Goal: Connect with others: Connect with others

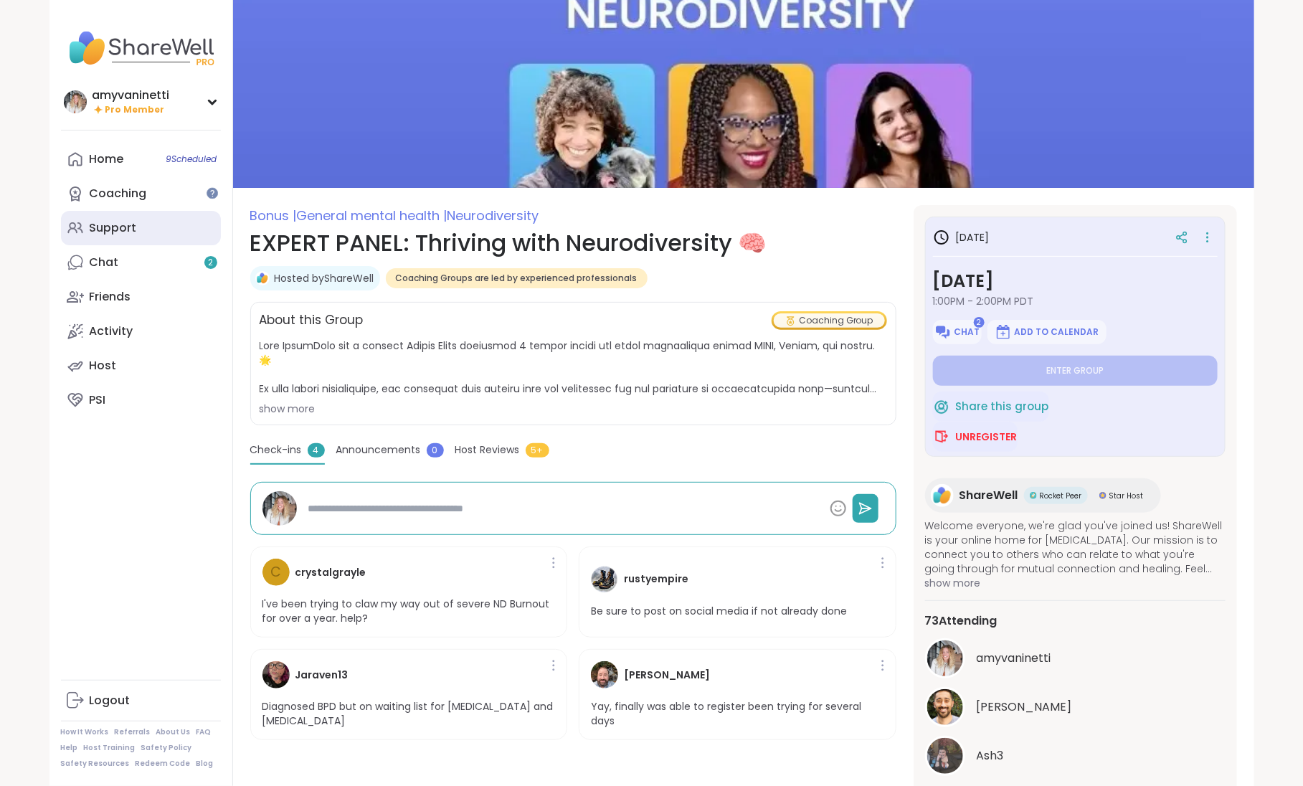
click at [118, 232] on div "Support" at bounding box center [113, 228] width 47 height 16
type textarea "*"
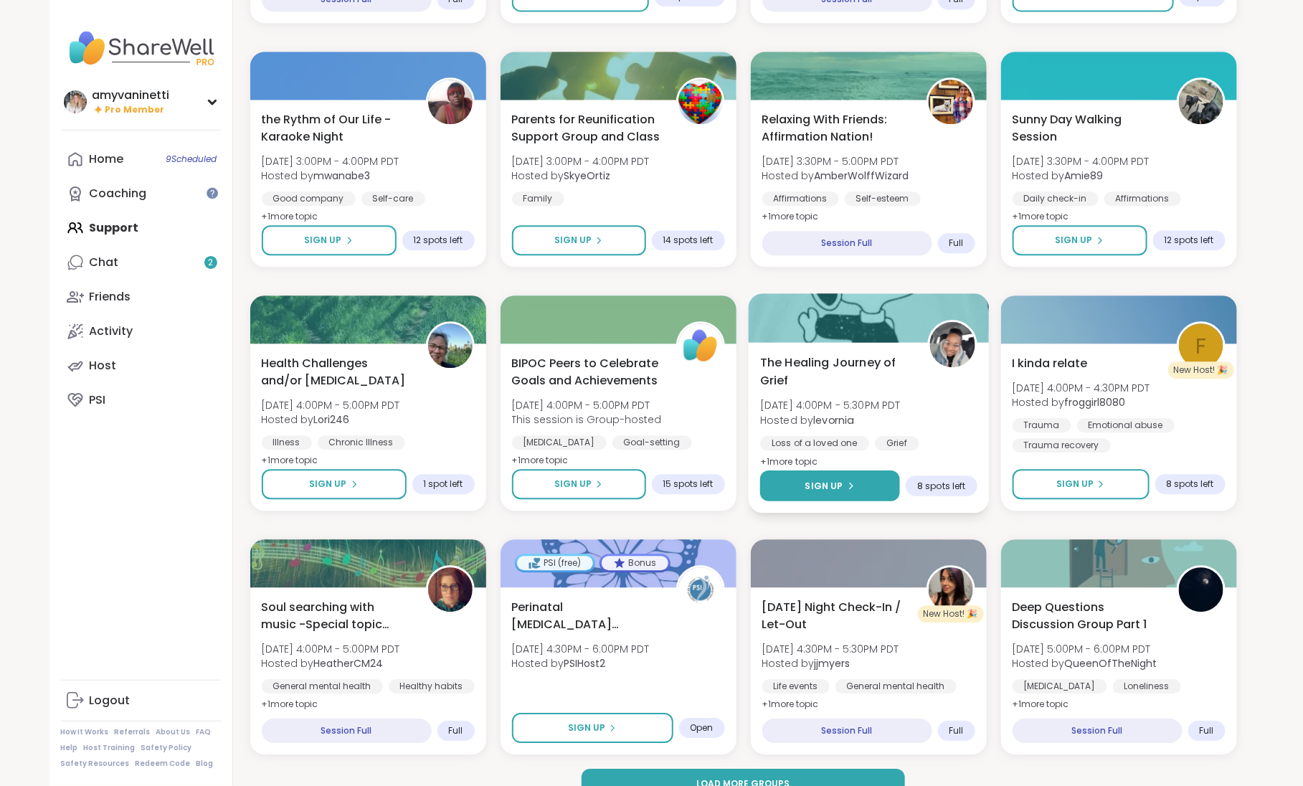
scroll to position [1641, 0]
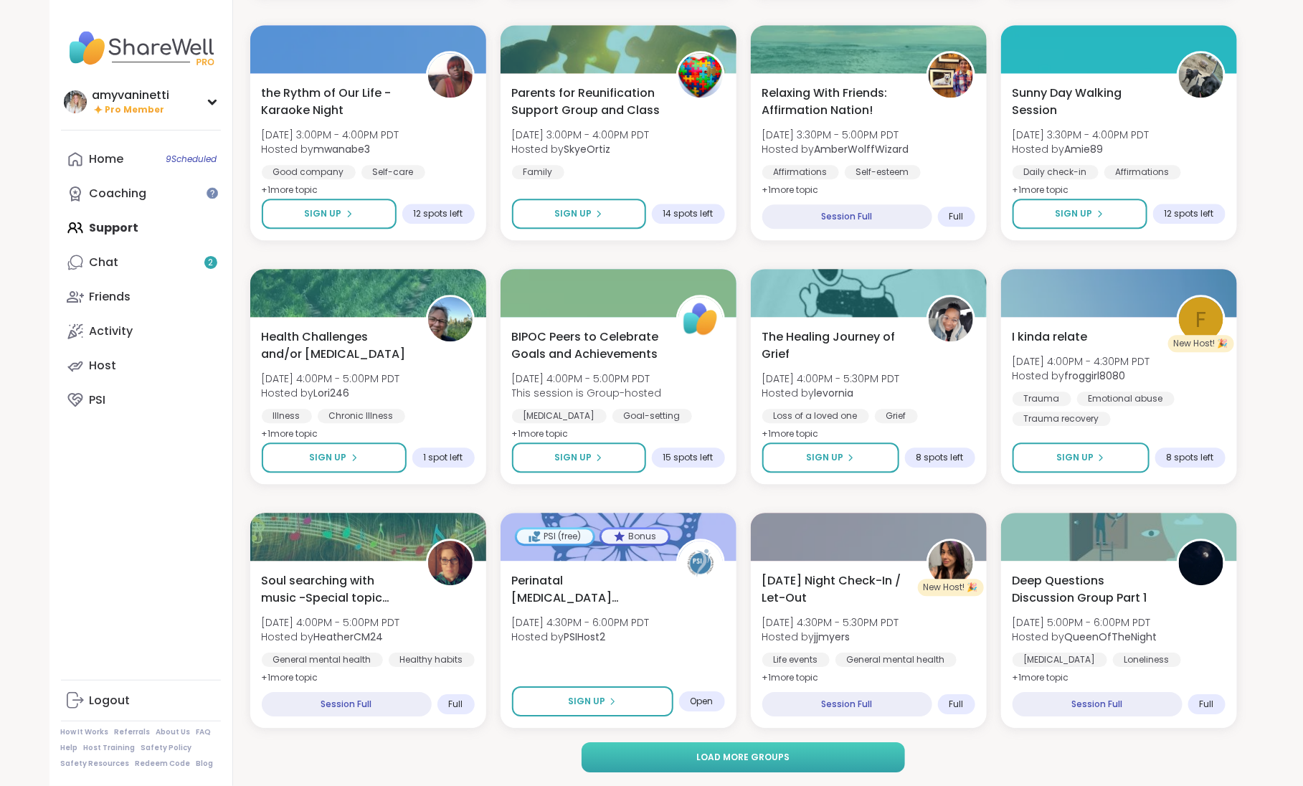
click at [798, 759] on button "Load more groups" at bounding box center [743, 757] width 323 height 30
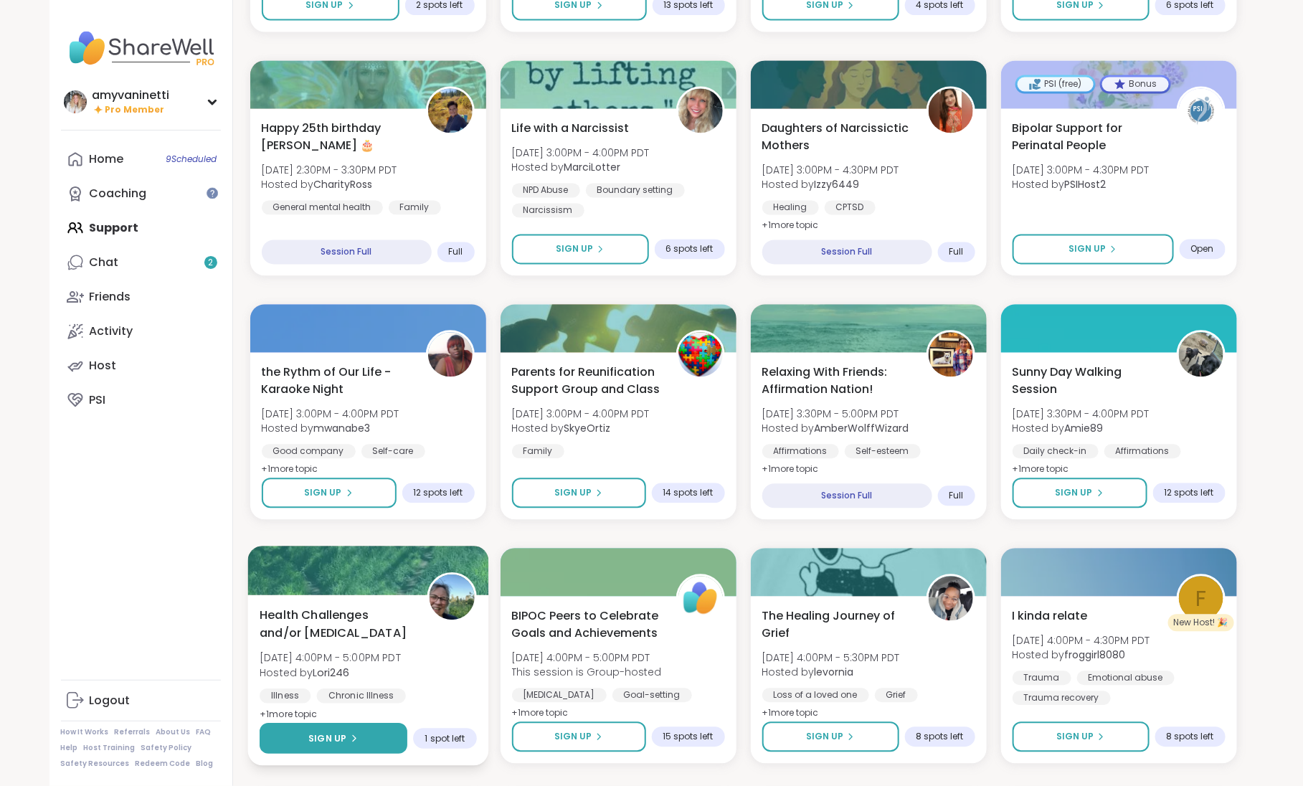
scroll to position [1293, 0]
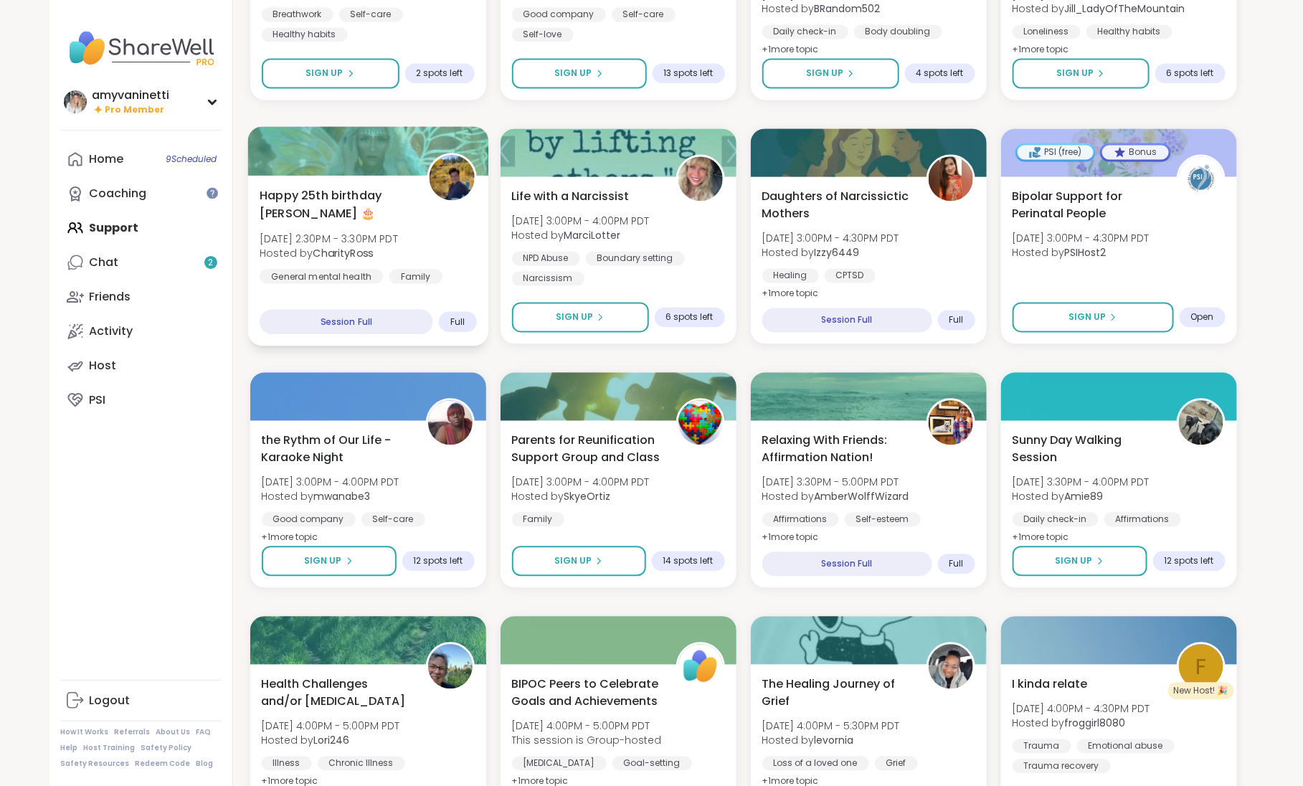
click at [352, 249] on b "CharityRoss" at bounding box center [343, 253] width 60 height 14
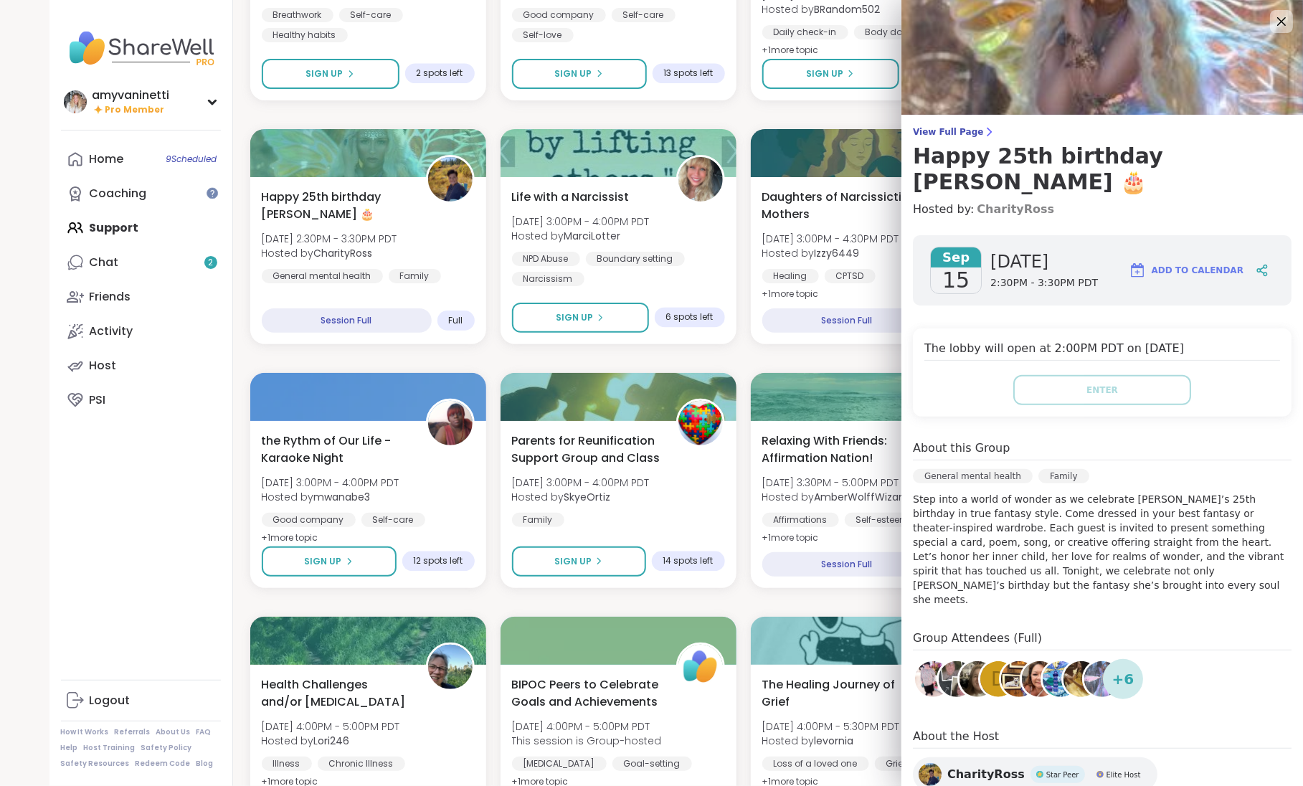
click at [992, 201] on link "CharityRoss" at bounding box center [1015, 209] width 77 height 17
click at [1281, 19] on icon at bounding box center [1281, 21] width 9 height 9
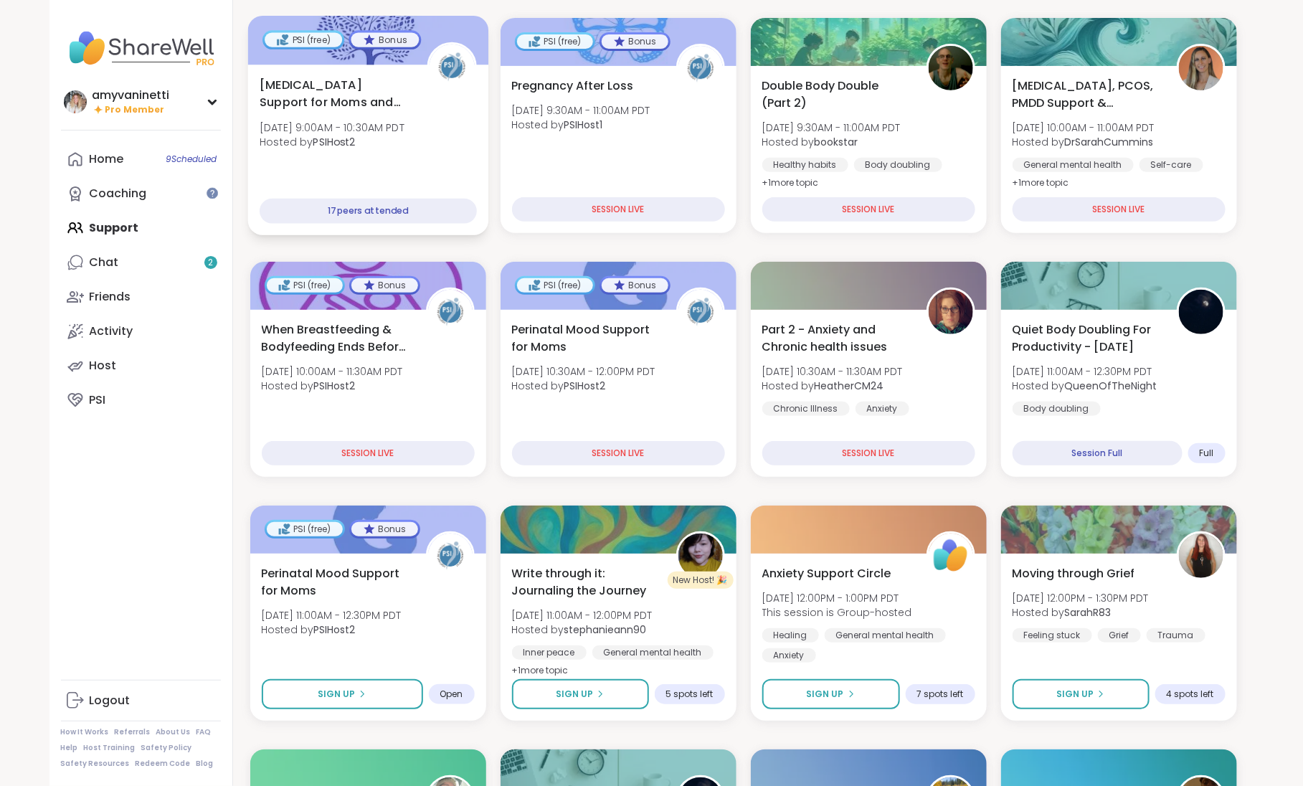
scroll to position [47, 0]
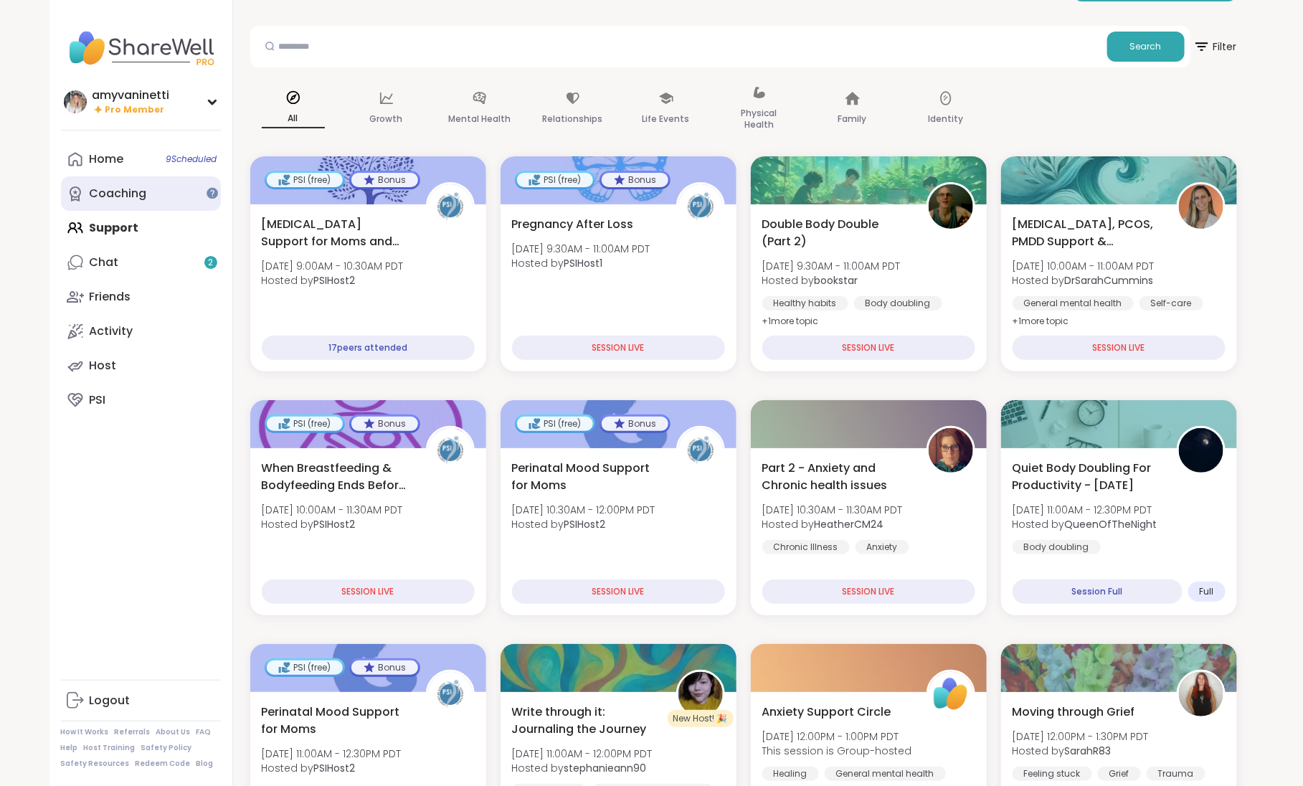
click at [117, 197] on div "Coaching" at bounding box center [118, 194] width 57 height 16
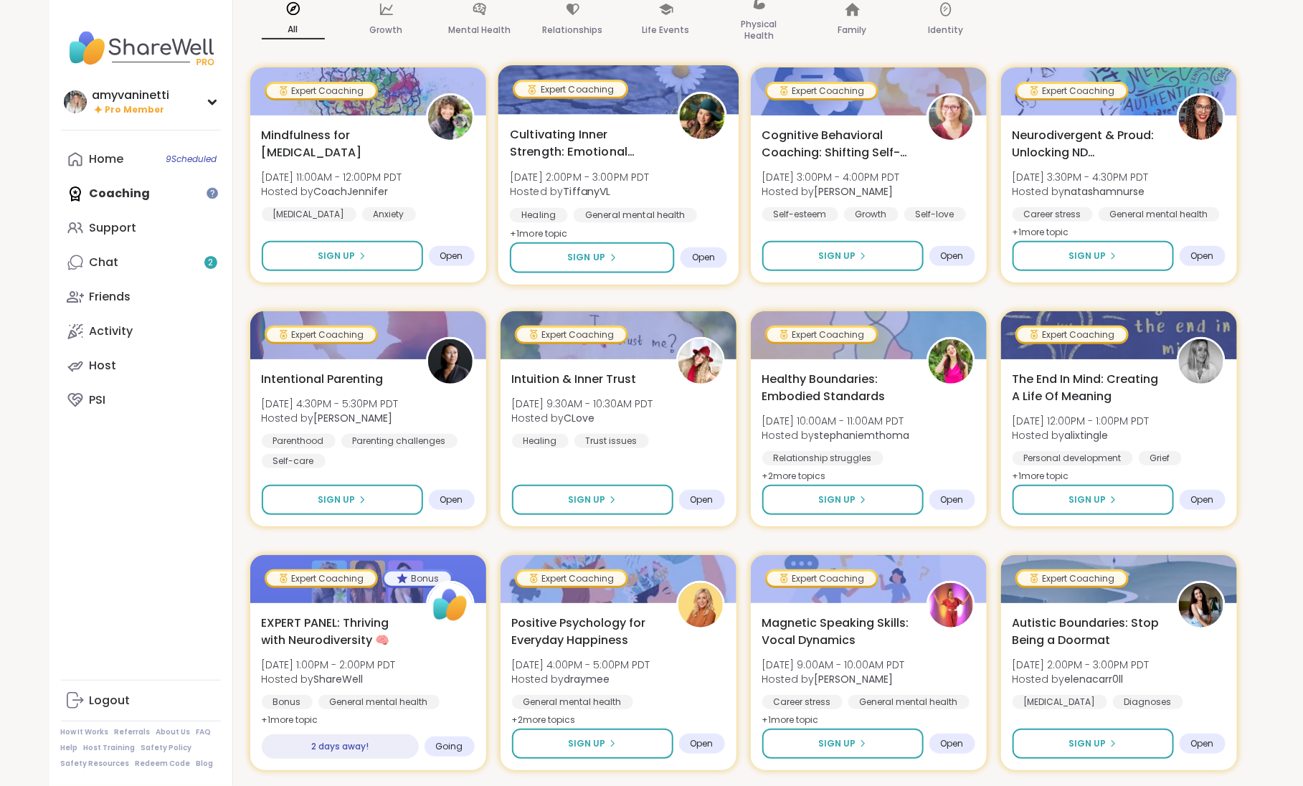
scroll to position [237, 0]
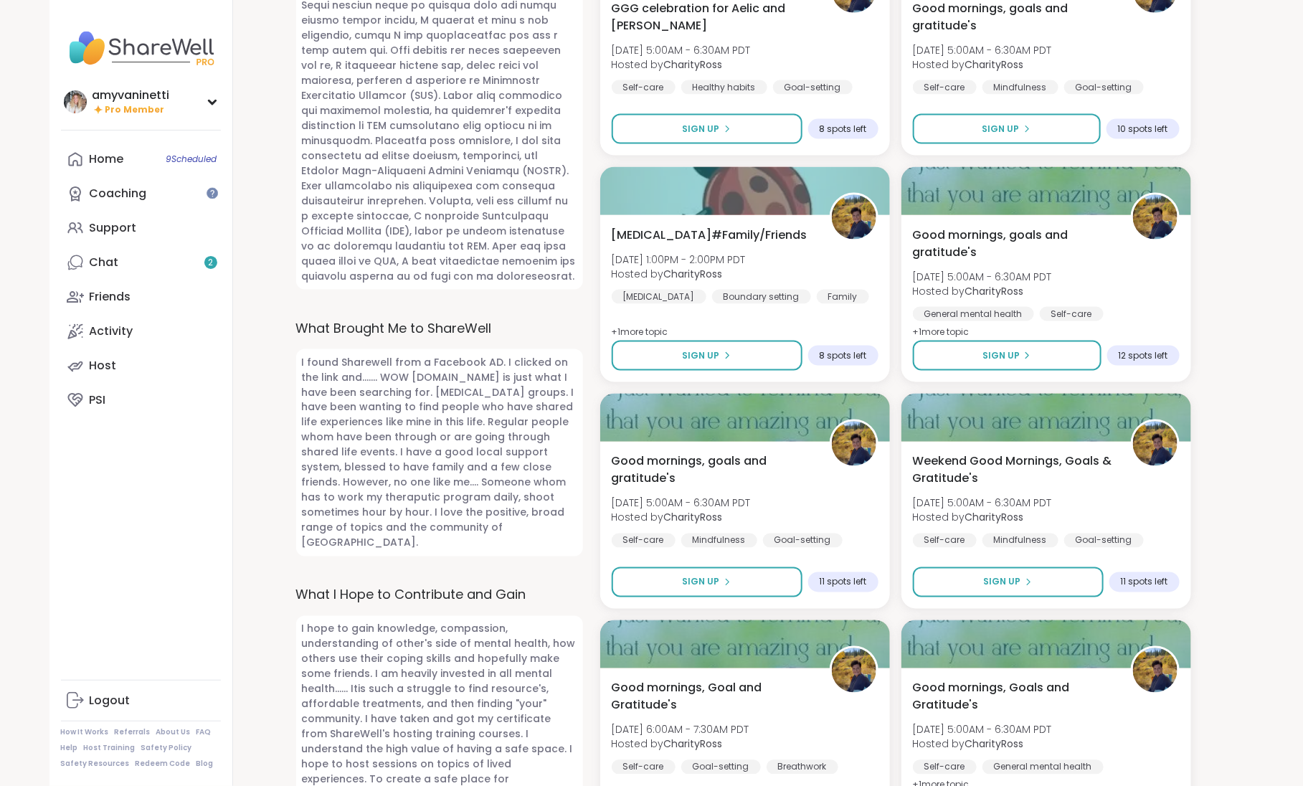
scroll to position [195, 0]
